Goal: Task Accomplishment & Management: Complete application form

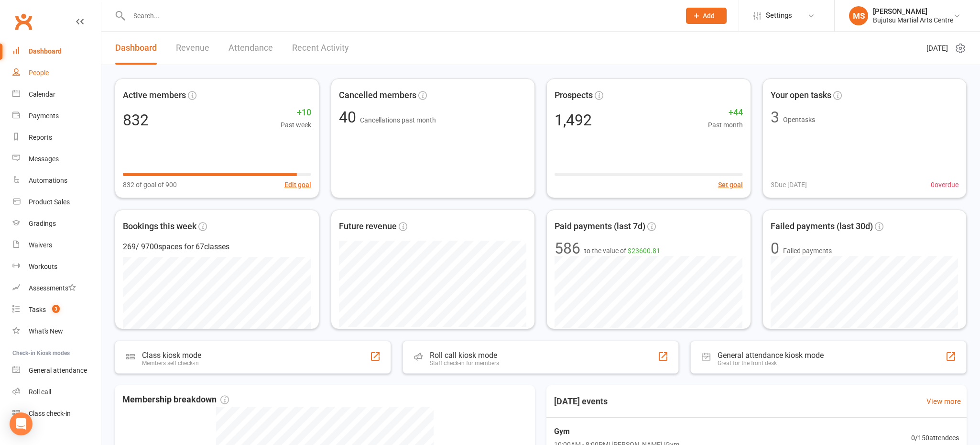
drag, startPoint x: 42, startPoint y: 71, endPoint x: 33, endPoint y: 71, distance: 9.1
click at [42, 71] on div "People" at bounding box center [39, 73] width 20 height 8
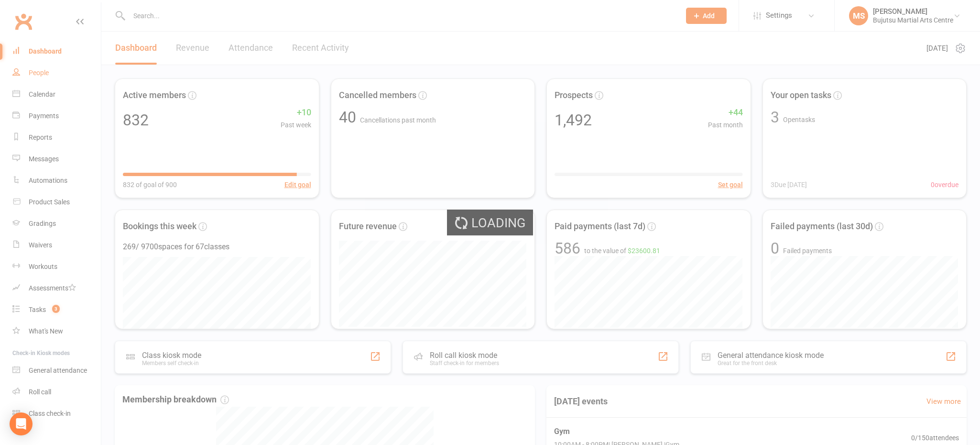
select select "100"
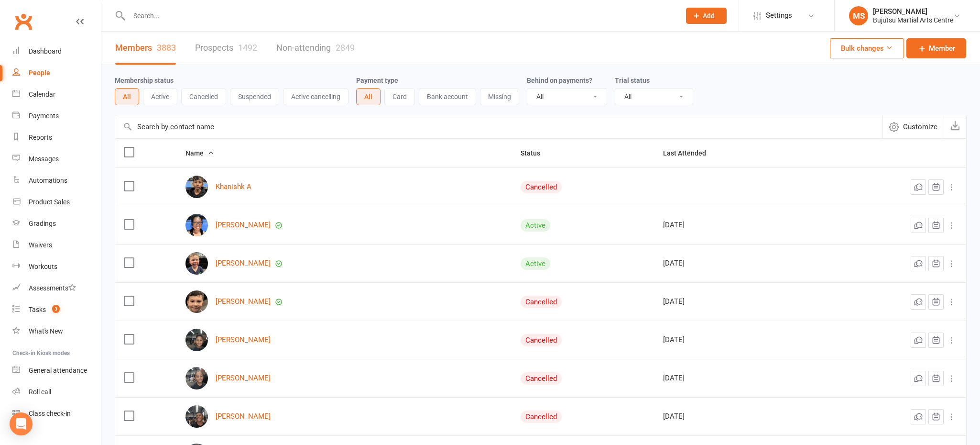
click at [225, 51] on link "Prospects 1492" at bounding box center [226, 48] width 62 height 33
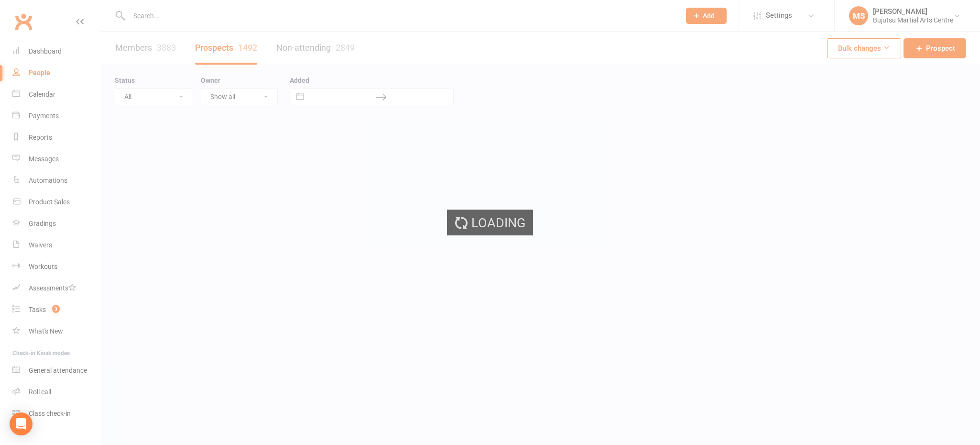
select select "100"
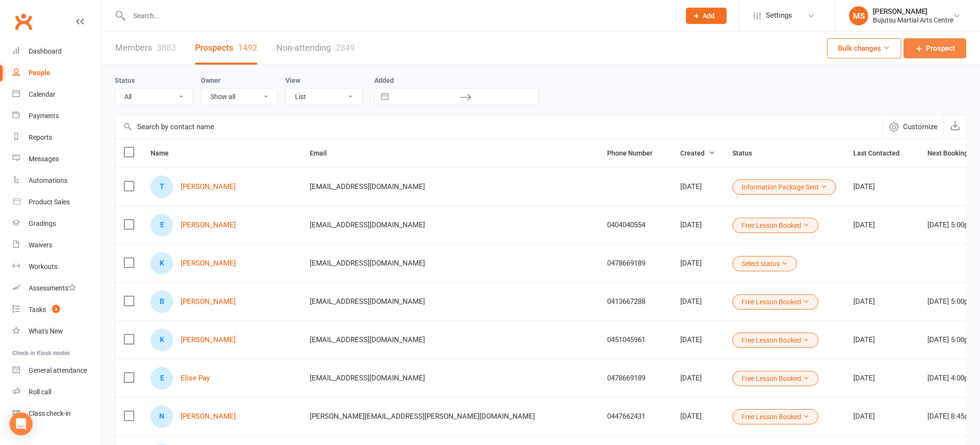
click at [914, 46] on link "Prospect" at bounding box center [935, 48] width 63 height 20
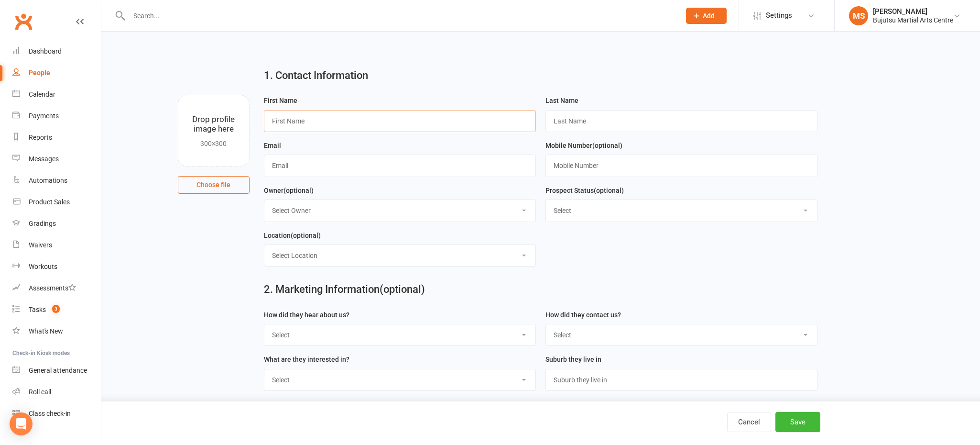
click at [379, 123] on input "text" at bounding box center [400, 121] width 272 height 22
type input "[PERSON_NAME]"
click at [603, 170] on input "text" at bounding box center [682, 165] width 272 height 22
type input "0424885640"
click at [564, 123] on input "text" at bounding box center [682, 121] width 272 height 22
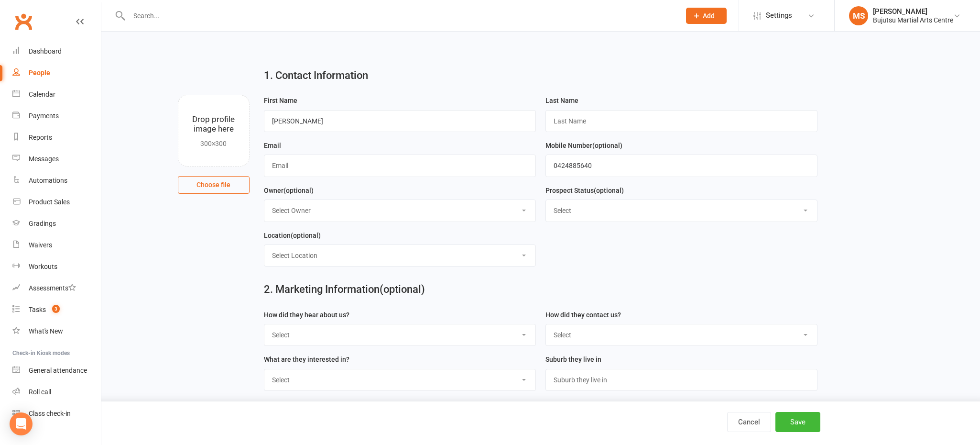
click at [360, 147] on div "Email" at bounding box center [400, 158] width 272 height 37
click at [315, 119] on input "[PERSON_NAME]" at bounding box center [400, 121] width 272 height 22
click at [565, 122] on input "text" at bounding box center [682, 121] width 272 height 22
type input "[PERSON_NAME]"
type input "[PERSON_NAME][EMAIL_ADDRESS][DOMAIN_NAME]"
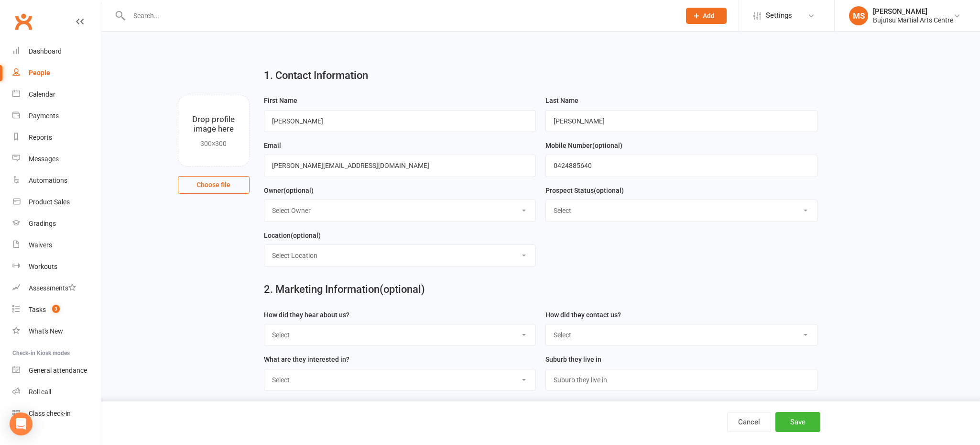
click at [669, 208] on select "Select Initial Inquiry Information Package Sent Free Lesson Booked Follow Up Em…" at bounding box center [681, 210] width 271 height 21
select select "Free Lesson Booked"
click at [546, 200] on select "Select Initial Inquiry Information Package Sent Free Lesson Booked Follow Up Em…" at bounding box center [681, 210] width 271 height 21
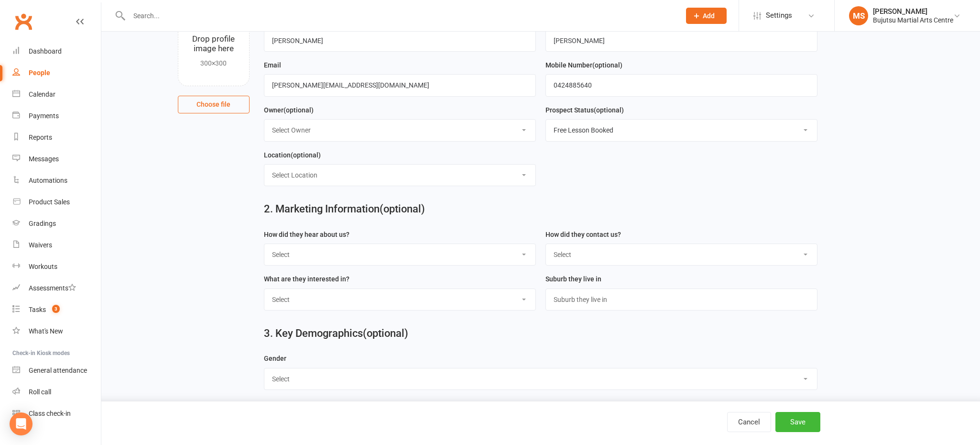
scroll to position [85, 0]
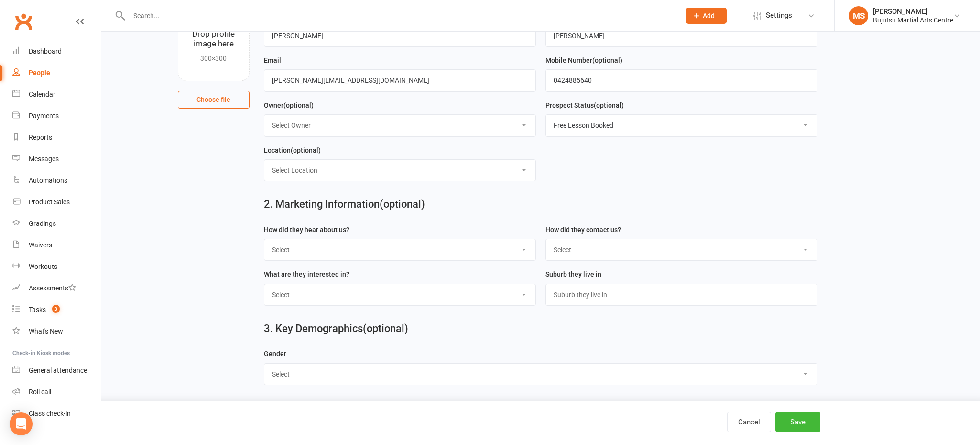
click at [366, 255] on select "Select Google Other Social Media Through A Friend Walk by Referred" at bounding box center [399, 249] width 271 height 21
select select "Google"
click at [264, 239] on select "Select Google Other Social Media Through A Friend Walk by Referred" at bounding box center [399, 249] width 271 height 21
click at [559, 247] on select "Select Phone Email In-Facility Social Media Website Chat" at bounding box center [681, 249] width 271 height 21
select select "Phone"
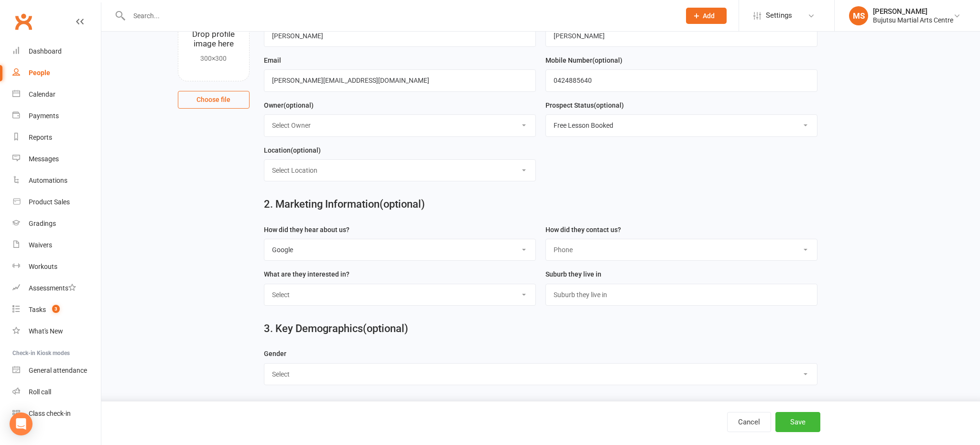
click at [546, 239] on select "Select Phone Email In-Facility Social Media Website Chat" at bounding box center [681, 249] width 271 height 21
click at [313, 375] on select "Select [DEMOGRAPHIC_DATA] [DEMOGRAPHIC_DATA]" at bounding box center [540, 373] width 553 height 21
select select "[DEMOGRAPHIC_DATA]"
click at [264, 363] on select "Select [DEMOGRAPHIC_DATA] [DEMOGRAPHIC_DATA]" at bounding box center [540, 373] width 553 height 21
click at [810, 424] on button "Save" at bounding box center [798, 422] width 45 height 20
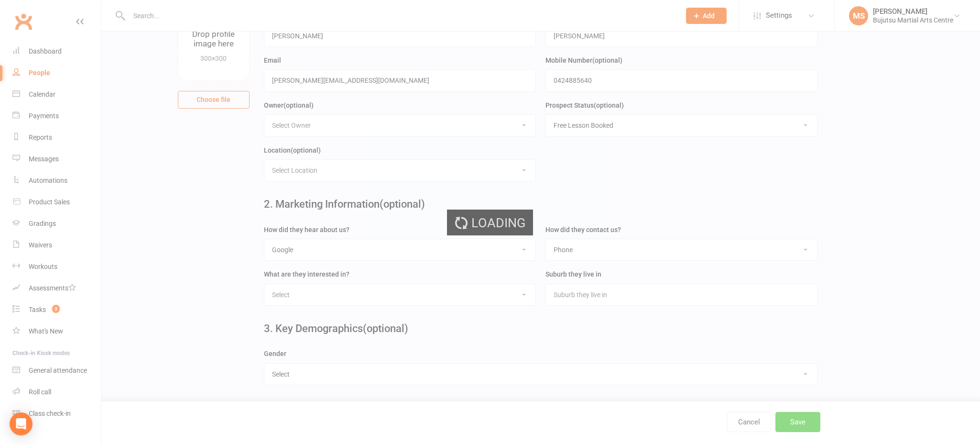
scroll to position [0, 0]
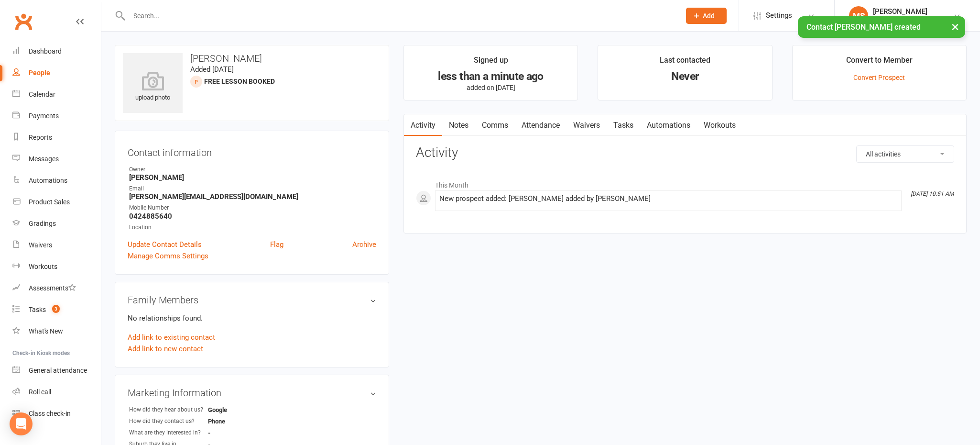
click at [497, 121] on link "Comms" at bounding box center [495, 125] width 40 height 22
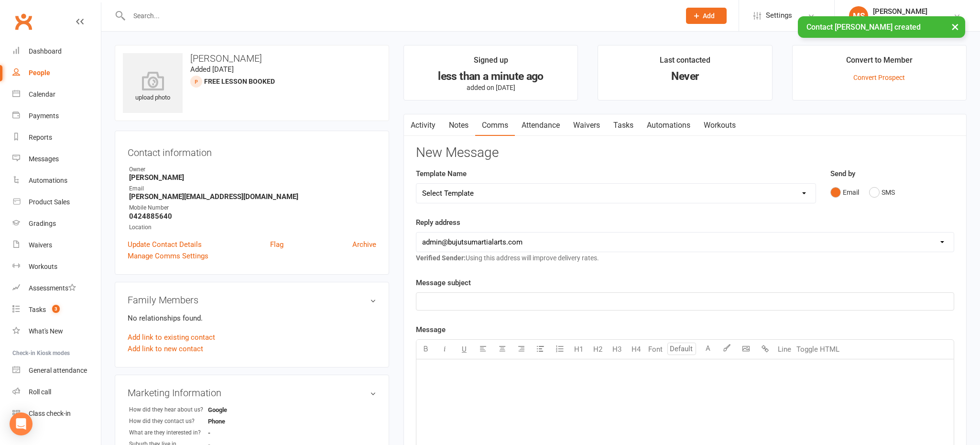
click at [481, 195] on select "Select Template [Email] Japan Karate Association Annual Registration [Email] Ry…" at bounding box center [615, 193] width 399 height 19
select select "29"
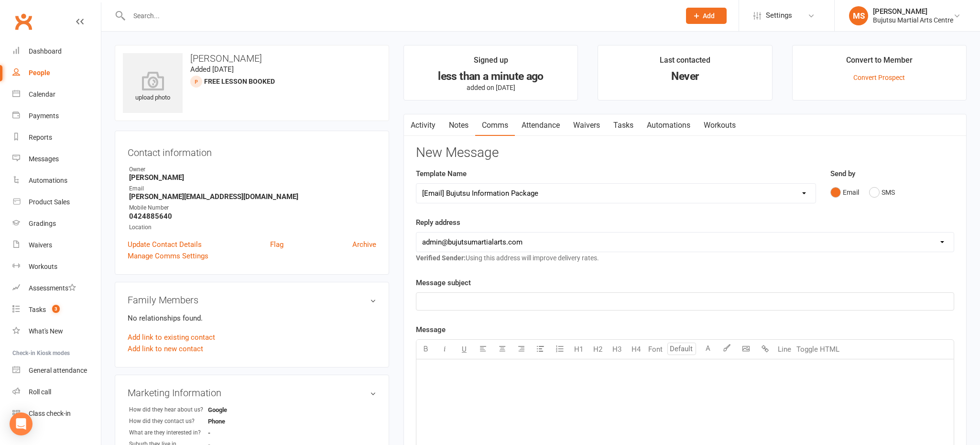
click at [416, 184] on select "Select Template [Email] Japan Karate Association Annual Registration [Email] Ry…" at bounding box center [615, 193] width 399 height 19
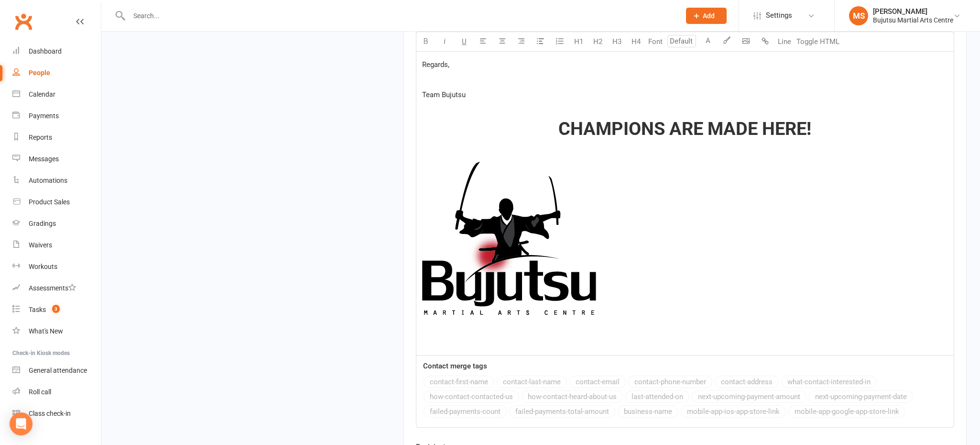
scroll to position [1165, 0]
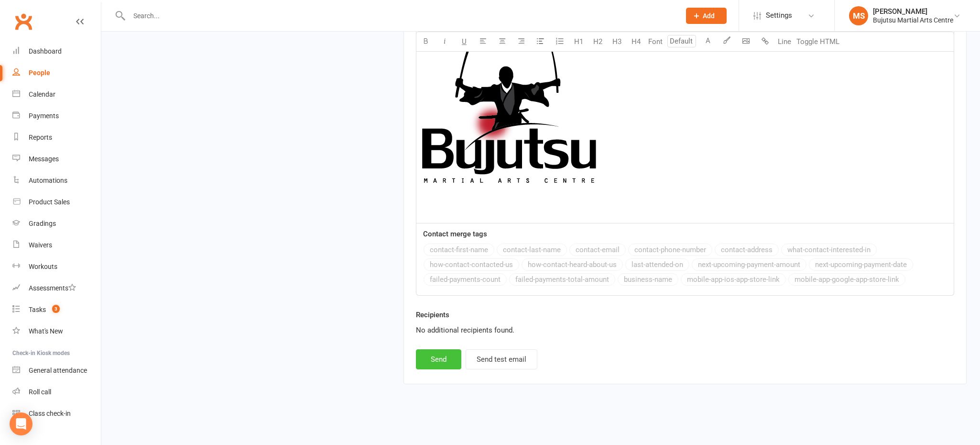
click at [451, 359] on button "Send" at bounding box center [438, 359] width 45 height 20
select select
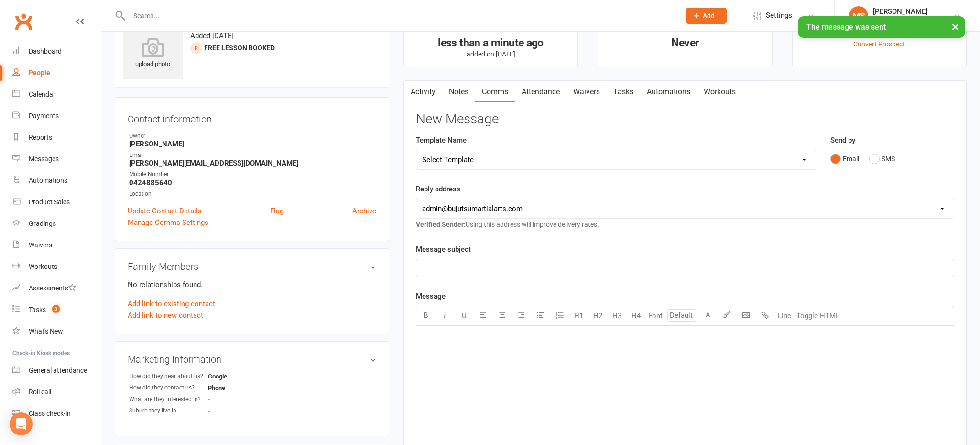
scroll to position [0, 0]
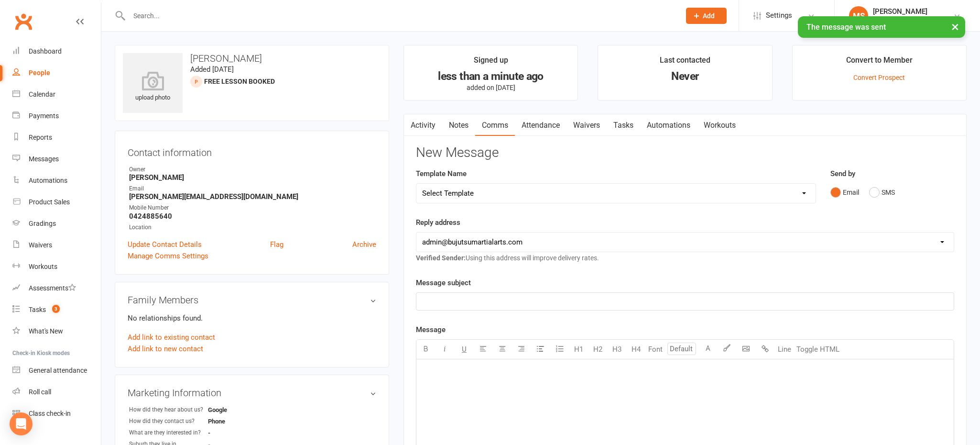
click at [546, 123] on link "Attendance" at bounding box center [541, 125] width 52 height 22
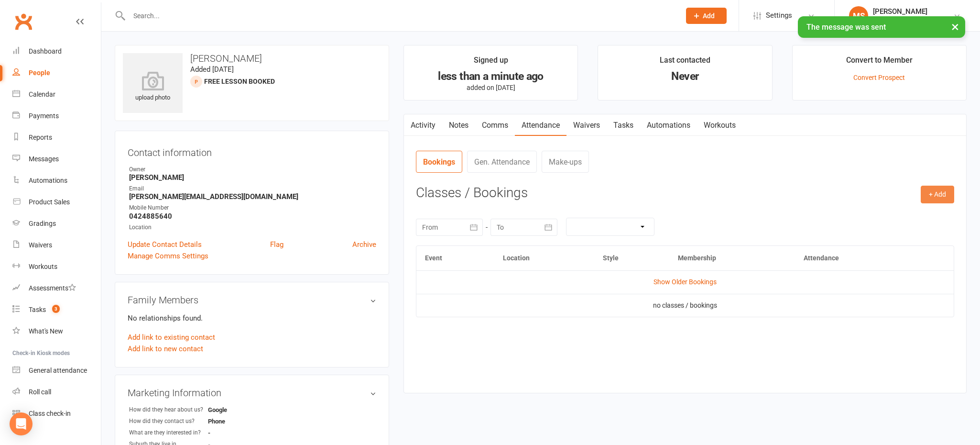
click at [940, 194] on button "+ Add" at bounding box center [937, 194] width 33 height 17
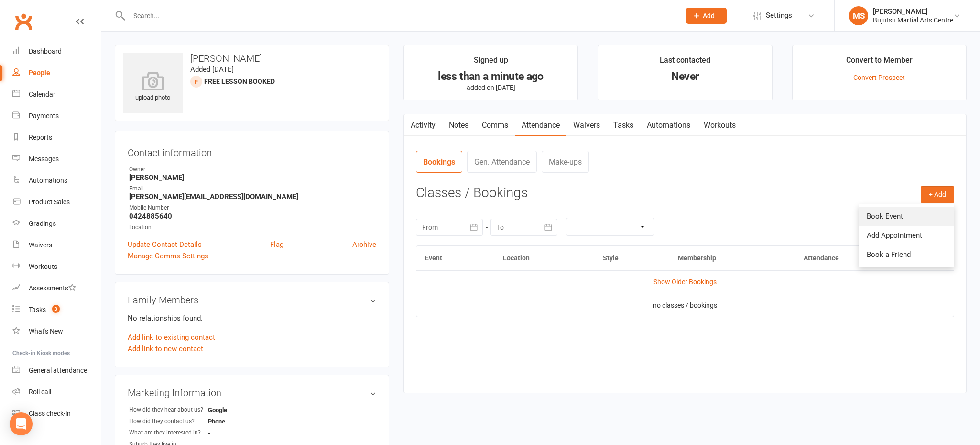
click at [905, 220] on link "Book Event" at bounding box center [906, 216] width 95 height 19
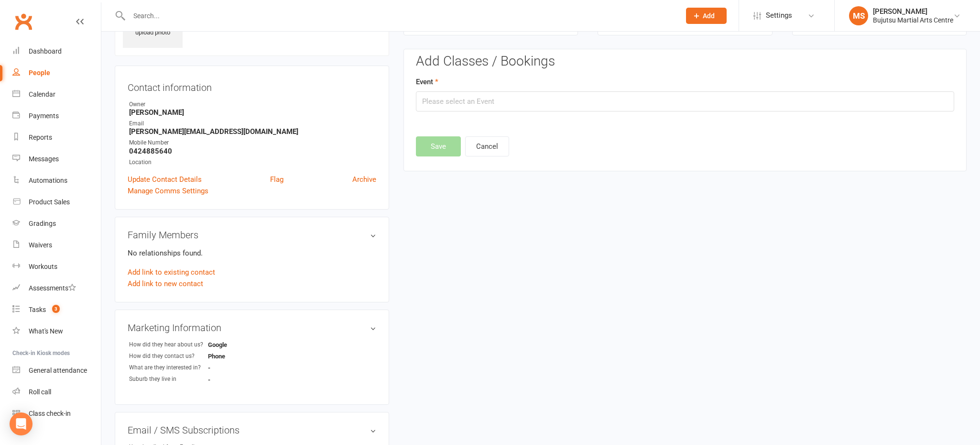
scroll to position [66, 0]
click at [456, 100] on input "text" at bounding box center [685, 101] width 538 height 20
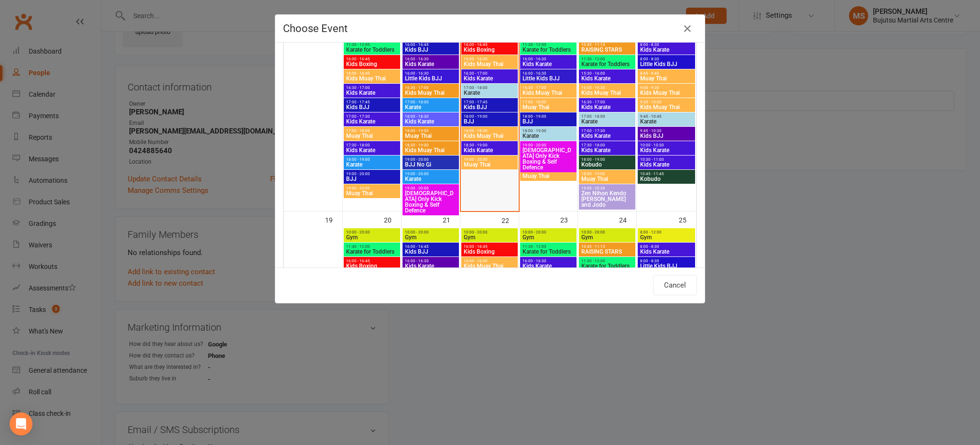
scroll to position [504, 0]
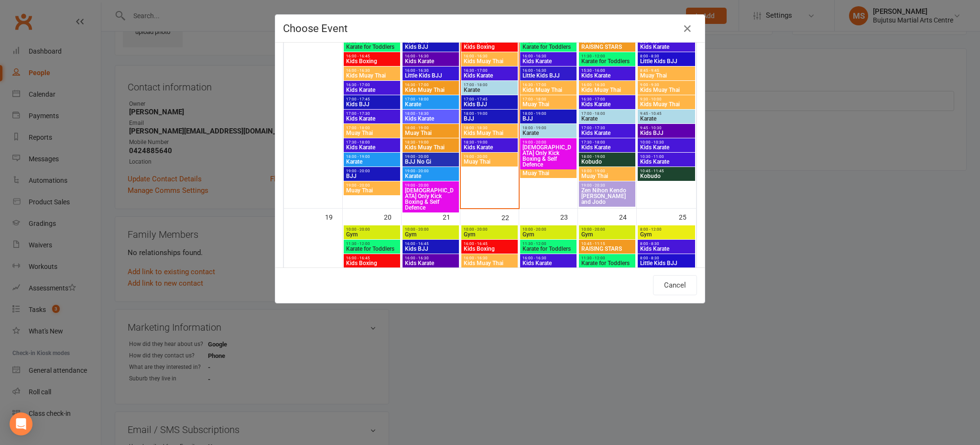
click at [477, 70] on span "16:30 - 17:00" at bounding box center [489, 70] width 53 height 4
type input "Kids Karate - [DATE] 4:30:00 PM"
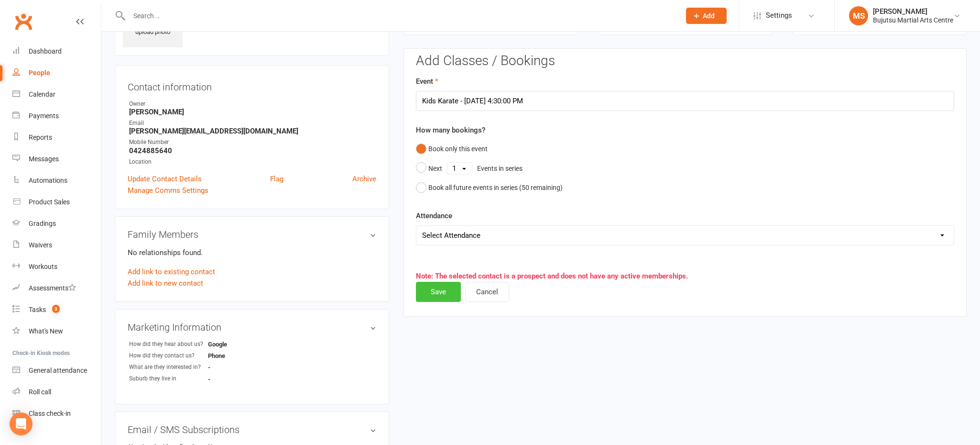
click at [442, 293] on button "Save" at bounding box center [438, 292] width 45 height 20
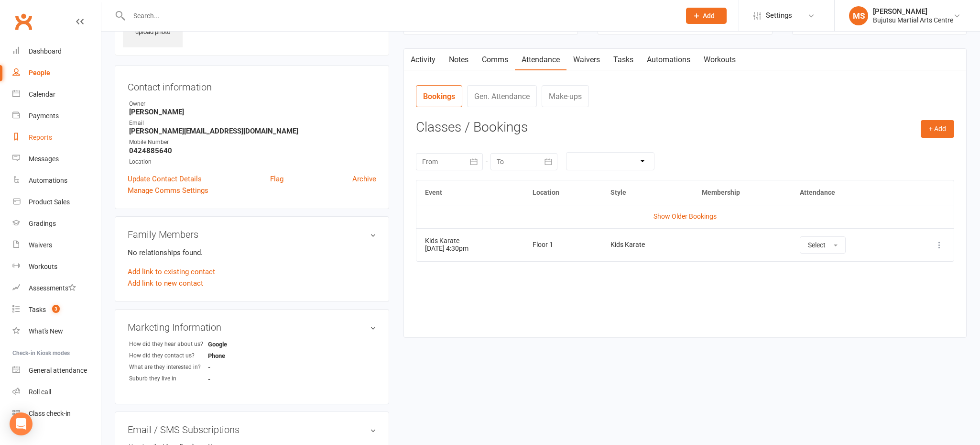
drag, startPoint x: 44, startPoint y: 139, endPoint x: 36, endPoint y: 138, distance: 7.2
click at [43, 139] on div "Reports" at bounding box center [40, 137] width 23 height 8
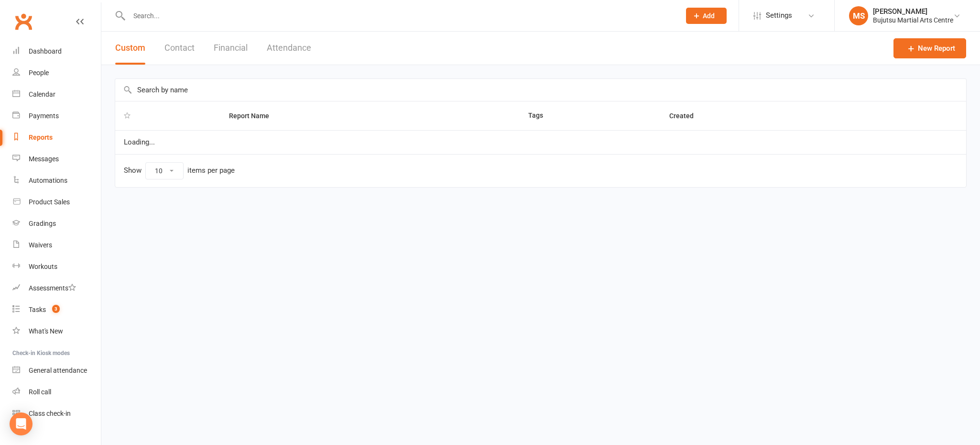
select select "100"
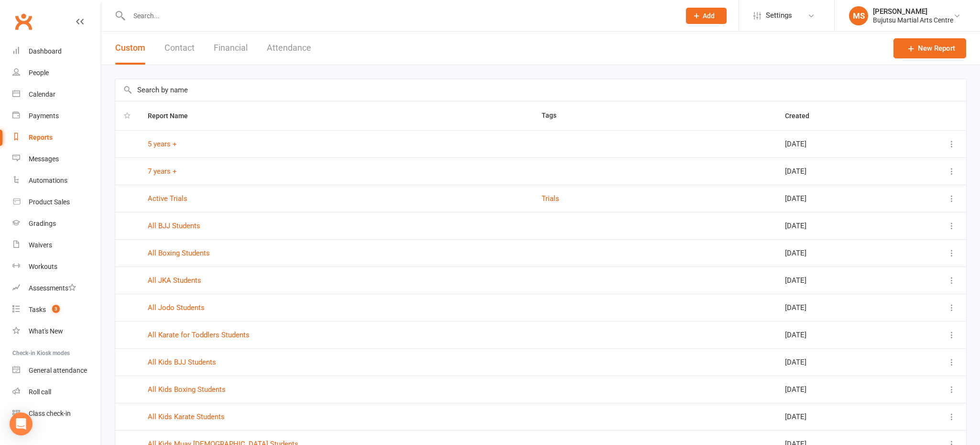
click at [299, 51] on button "Attendance" at bounding box center [289, 48] width 44 height 33
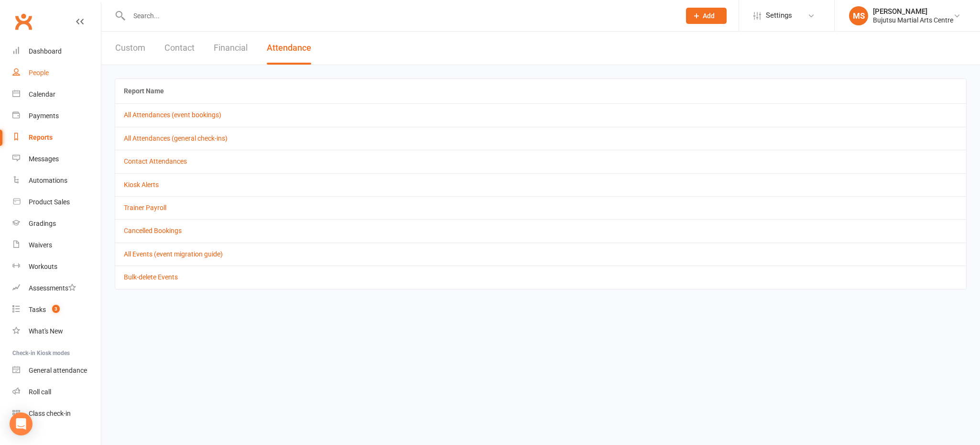
click at [53, 68] on link "People" at bounding box center [56, 73] width 88 height 22
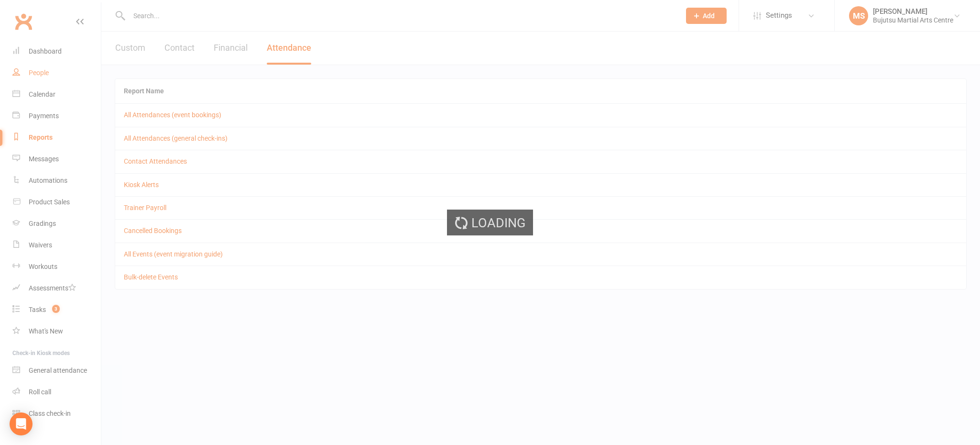
select select "100"
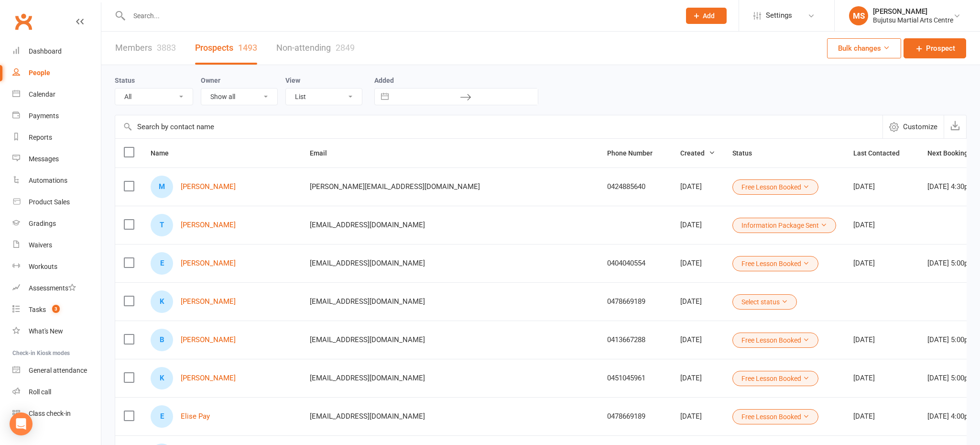
click at [219, 21] on input "text" at bounding box center [400, 15] width 548 height 13
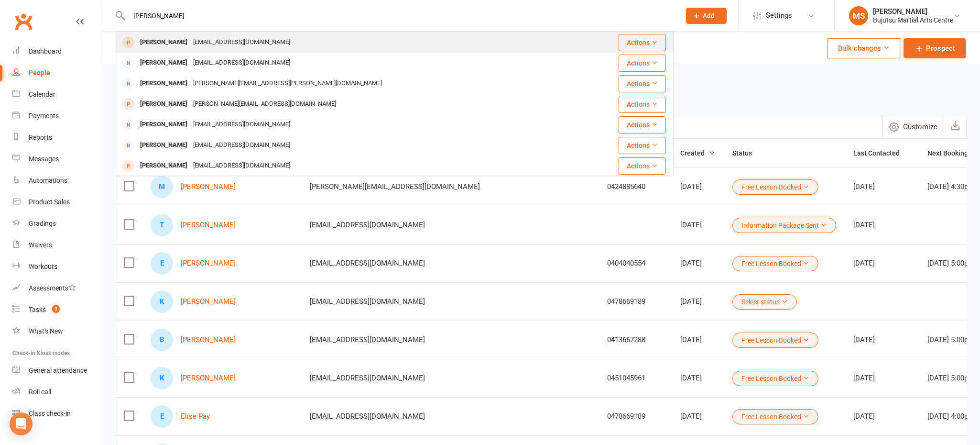
type input "[PERSON_NAME]"
click at [194, 44] on div "[EMAIL_ADDRESS][DOMAIN_NAME]" at bounding box center [241, 42] width 103 height 14
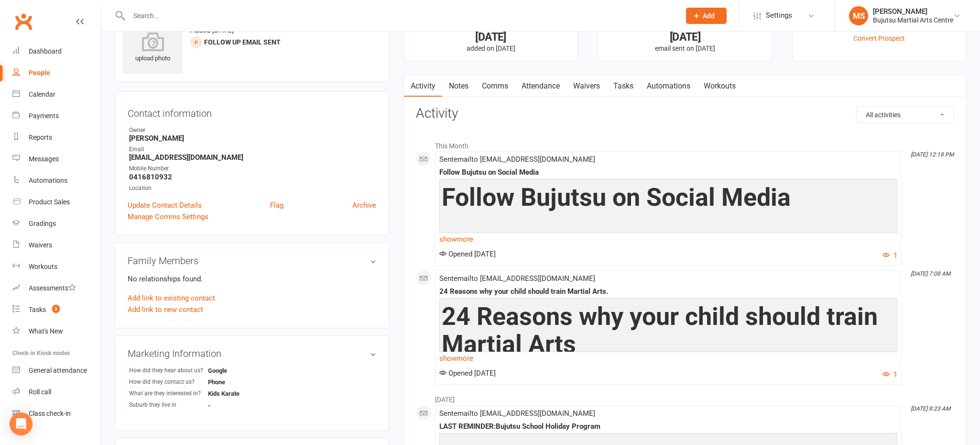
scroll to position [44, 0]
